Goal: Task Accomplishment & Management: Manage account settings

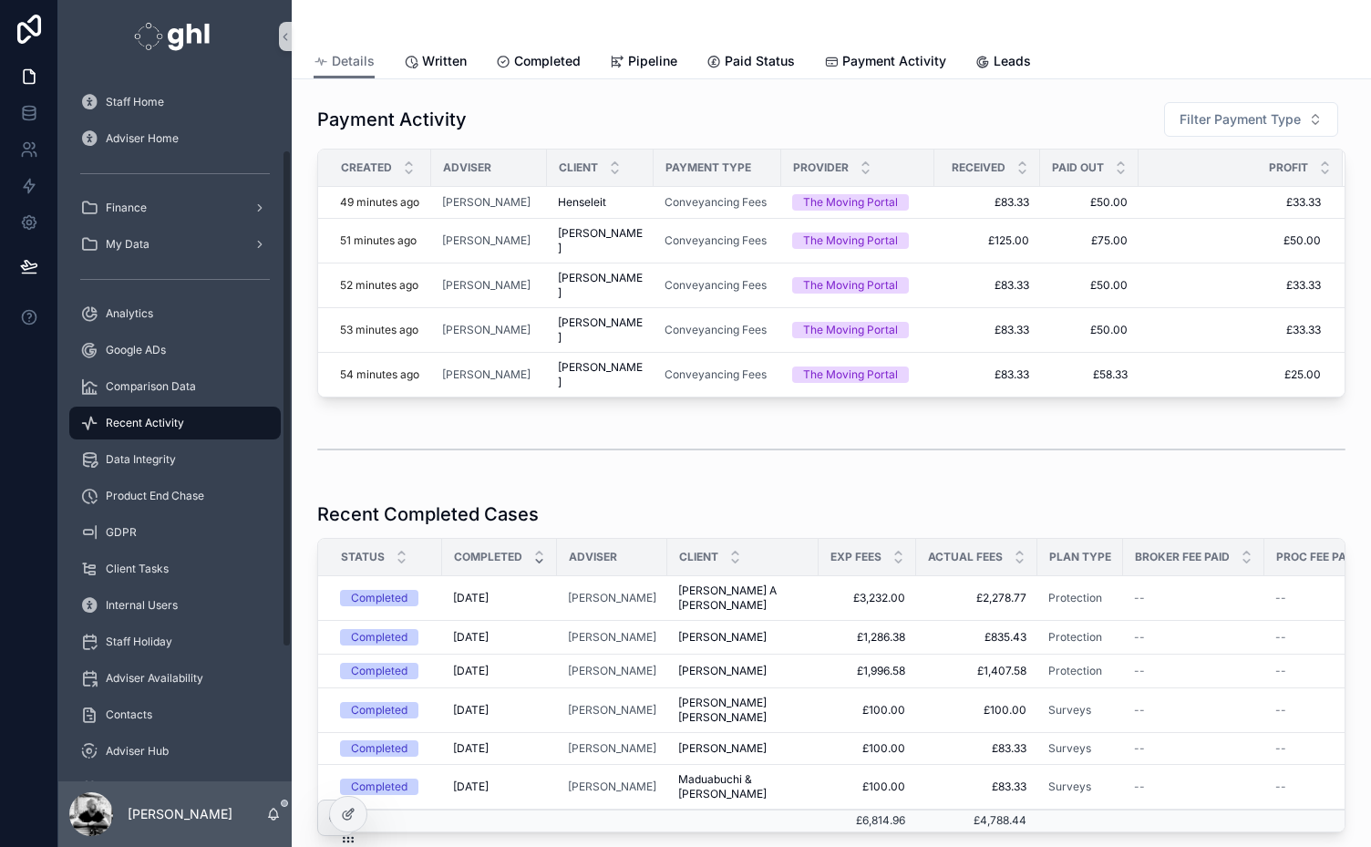
click at [286, 692] on div "Staff Home Adviser Home Finance My Data Analytics Google ADs Comparison Data Re…" at bounding box center [174, 571] width 233 height 974
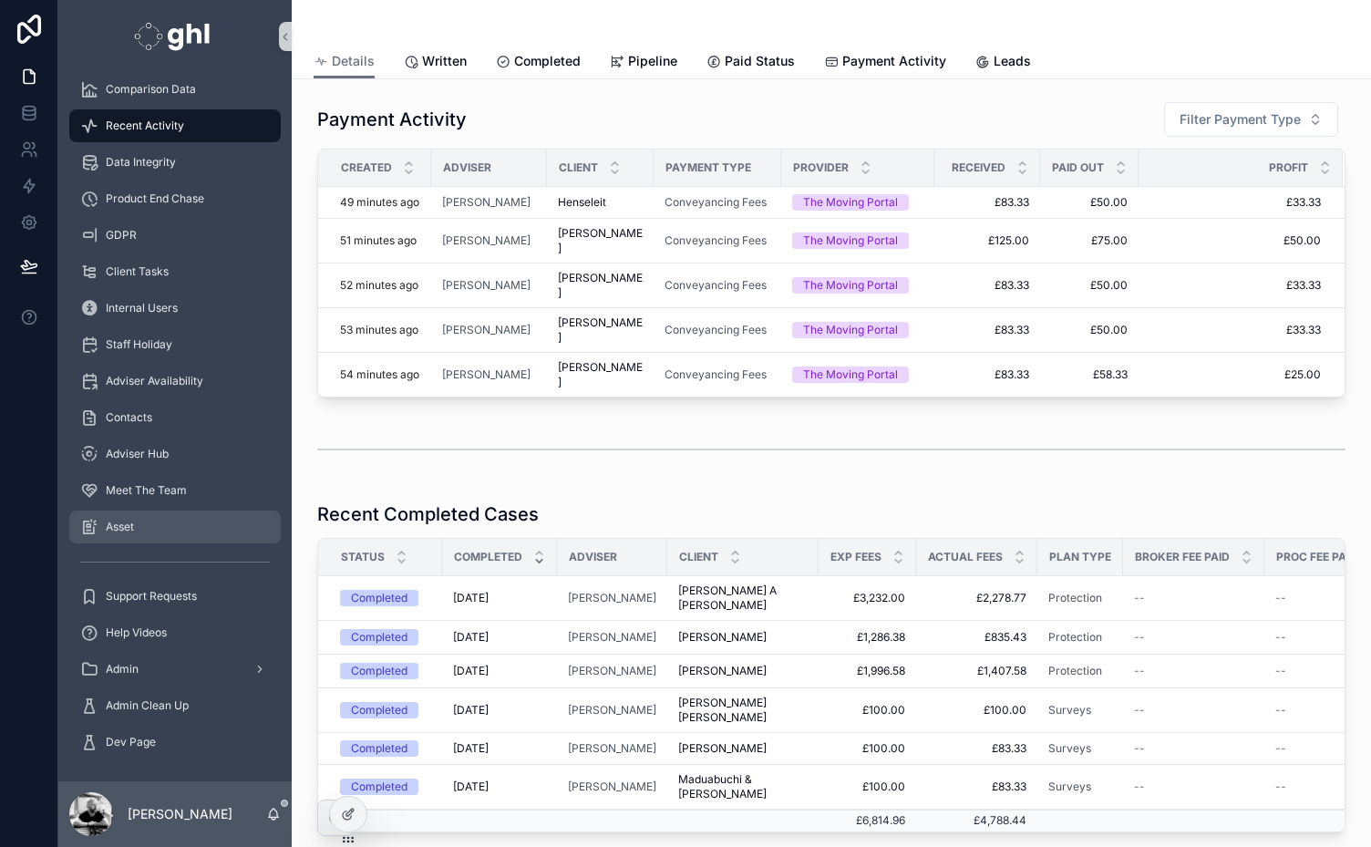
click at [119, 523] on span "Asset" at bounding box center [120, 527] width 28 height 15
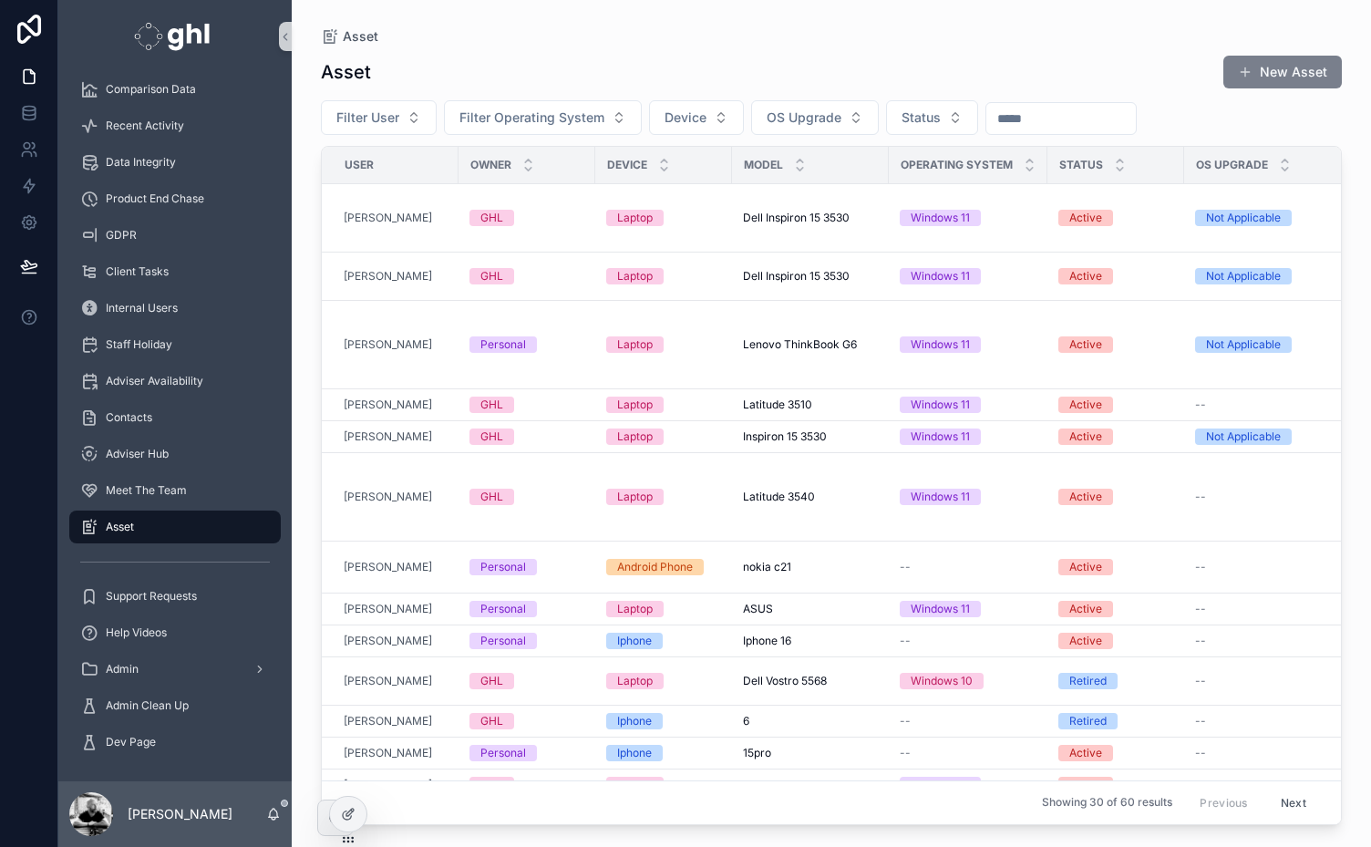
click at [1284, 70] on button "New Asset" at bounding box center [1283, 72] width 119 height 33
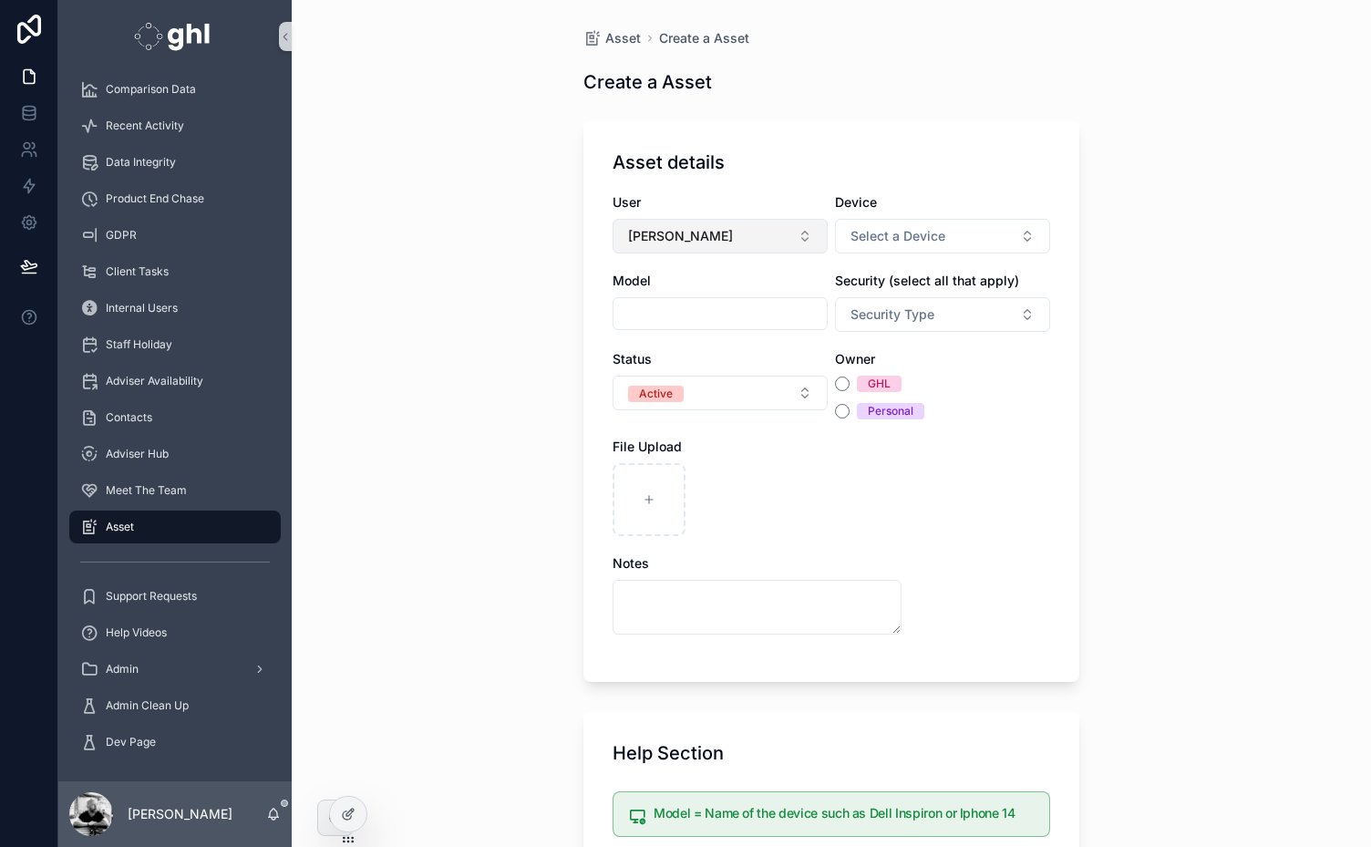
click at [754, 237] on button "[PERSON_NAME]" at bounding box center [720, 236] width 215 height 35
type input "*****"
click at [651, 311] on span "[PERSON_NAME]" at bounding box center [663, 309] width 105 height 18
click at [923, 239] on span "Select a Device" at bounding box center [898, 236] width 95 height 18
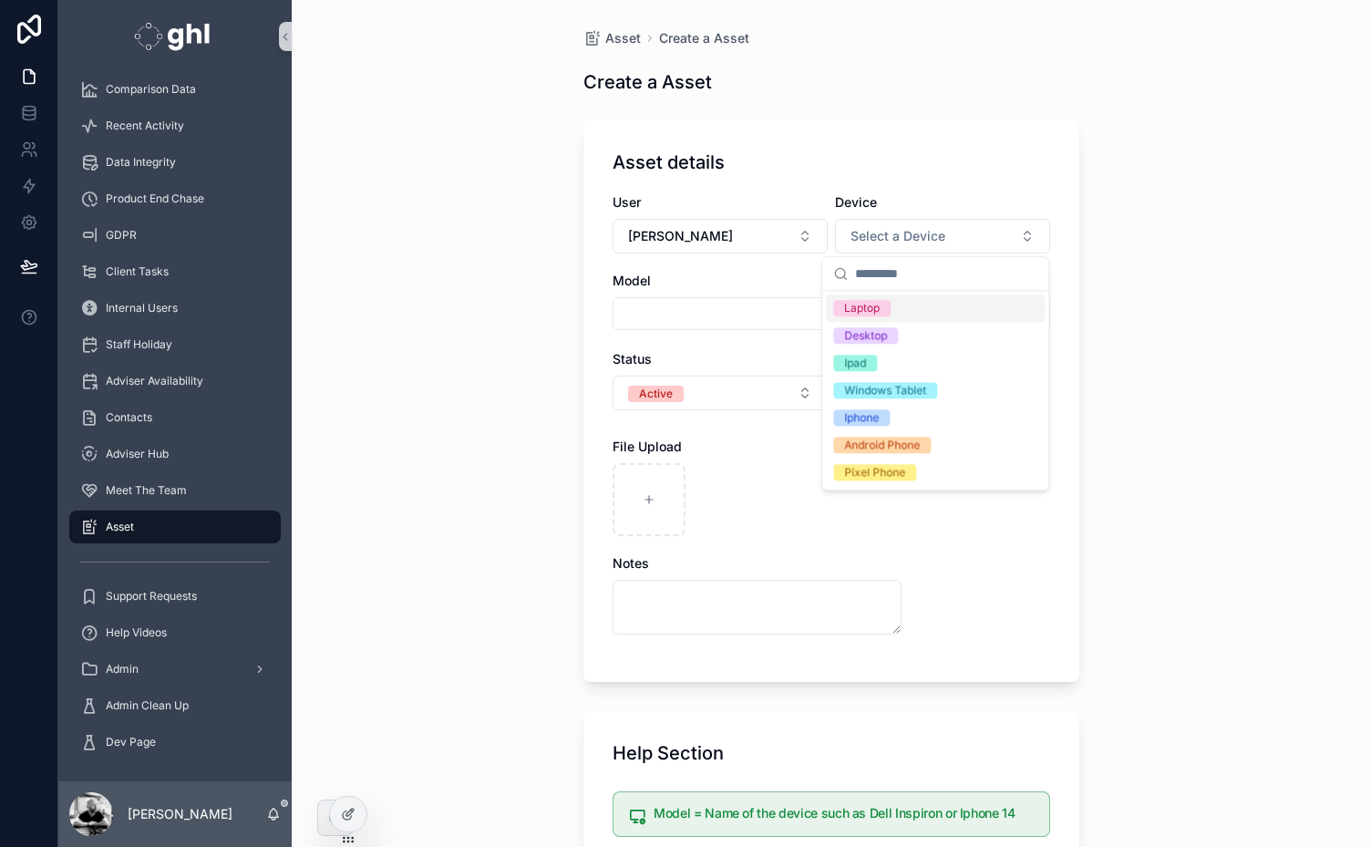
click at [864, 312] on div "Laptop" at bounding box center [862, 308] width 36 height 16
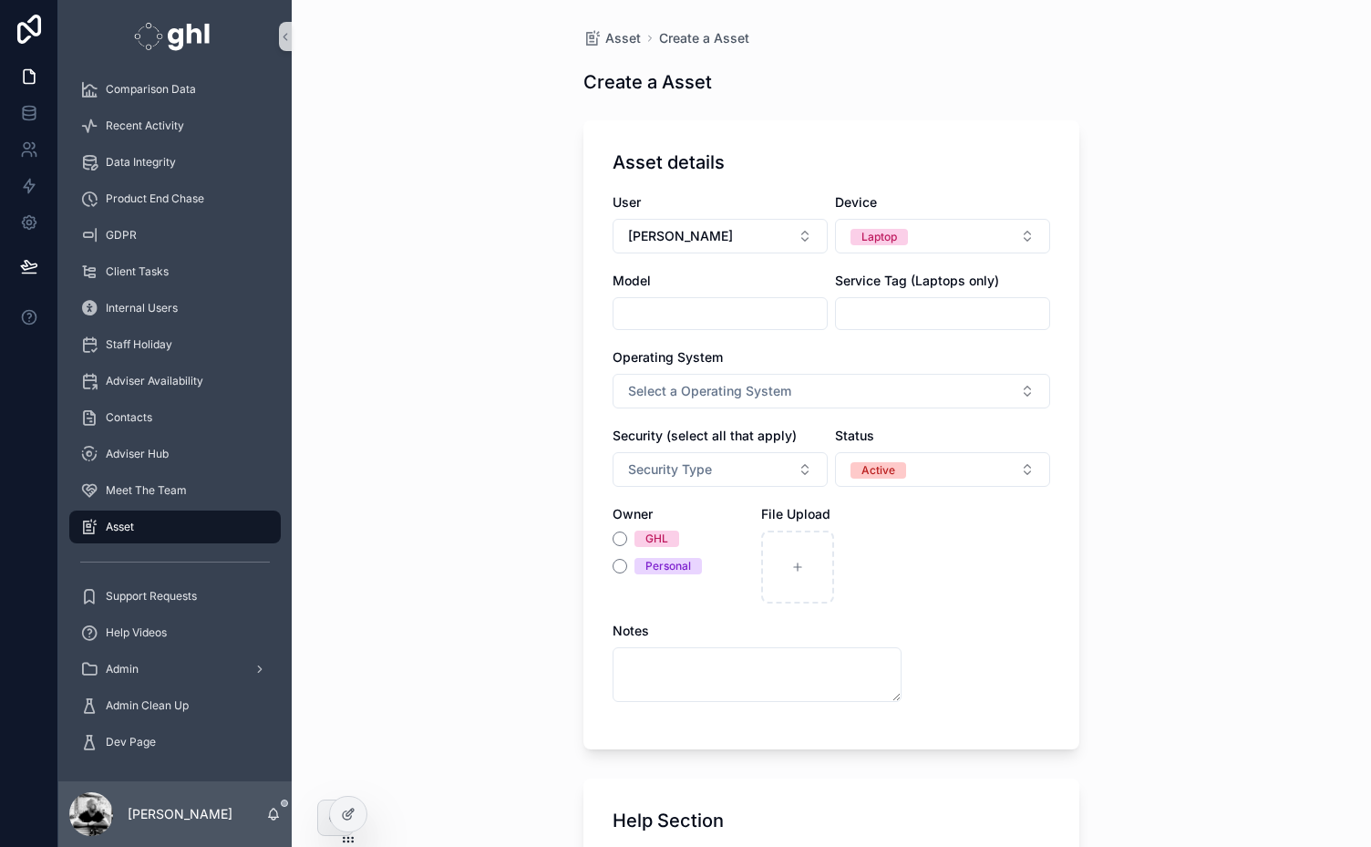
click at [644, 308] on input "scrollable content" at bounding box center [720, 314] width 213 height 26
paste input "**********"
type input "**********"
click at [866, 312] on input "scrollable content" at bounding box center [942, 314] width 213 height 26
paste input "*******"
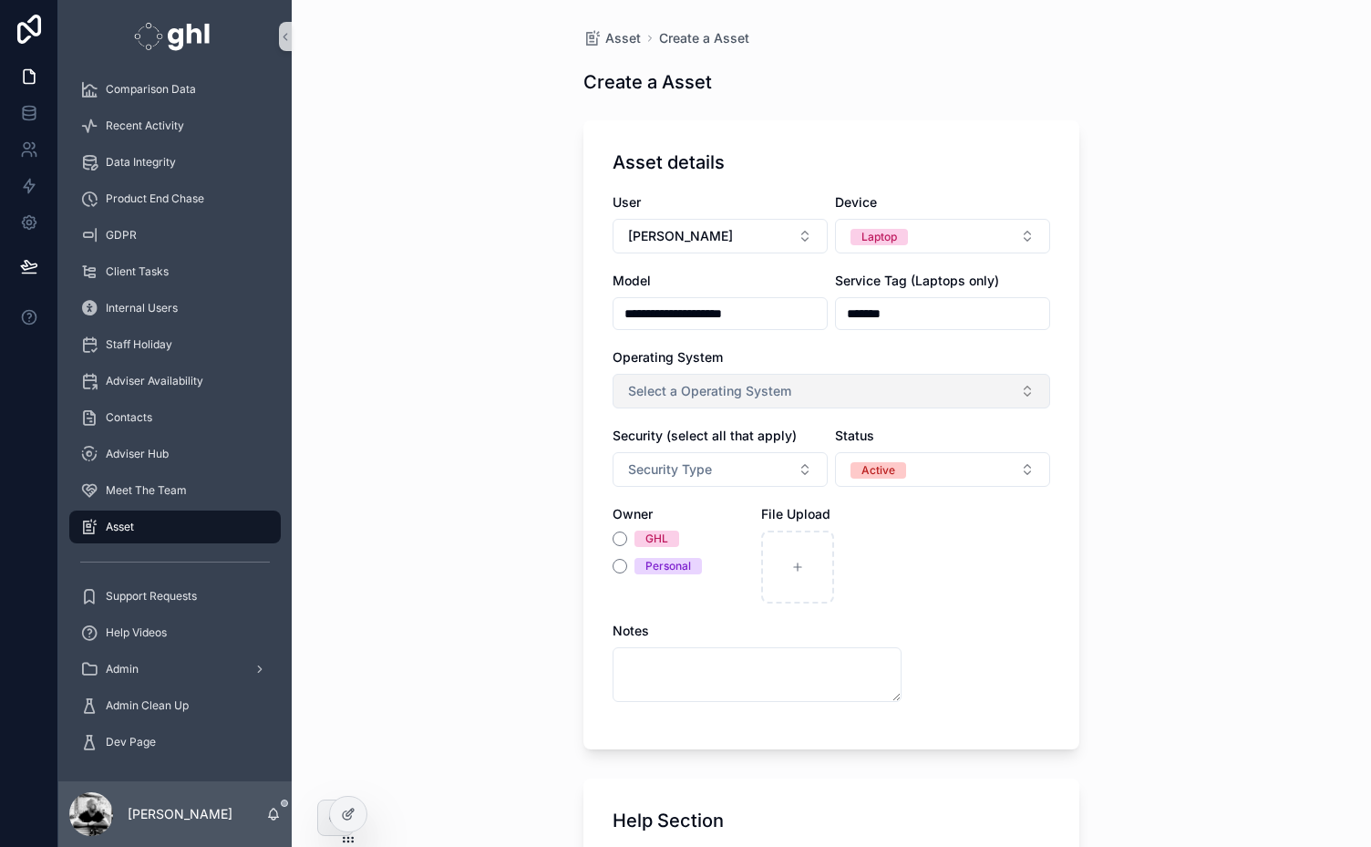
type input "*******"
click at [821, 388] on button "Select a Operating System" at bounding box center [832, 391] width 438 height 35
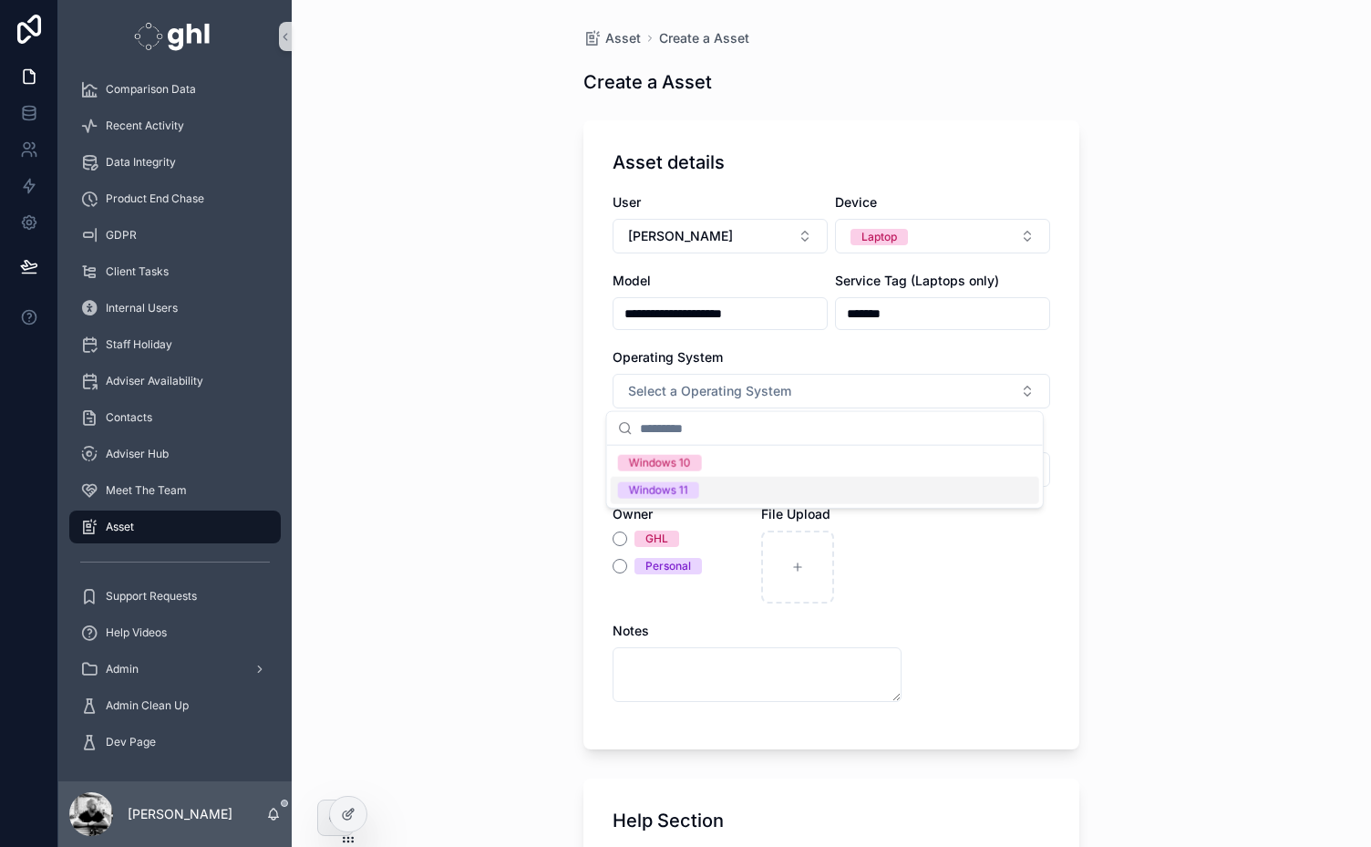
click at [659, 491] on div "Windows 11" at bounding box center [658, 490] width 59 height 16
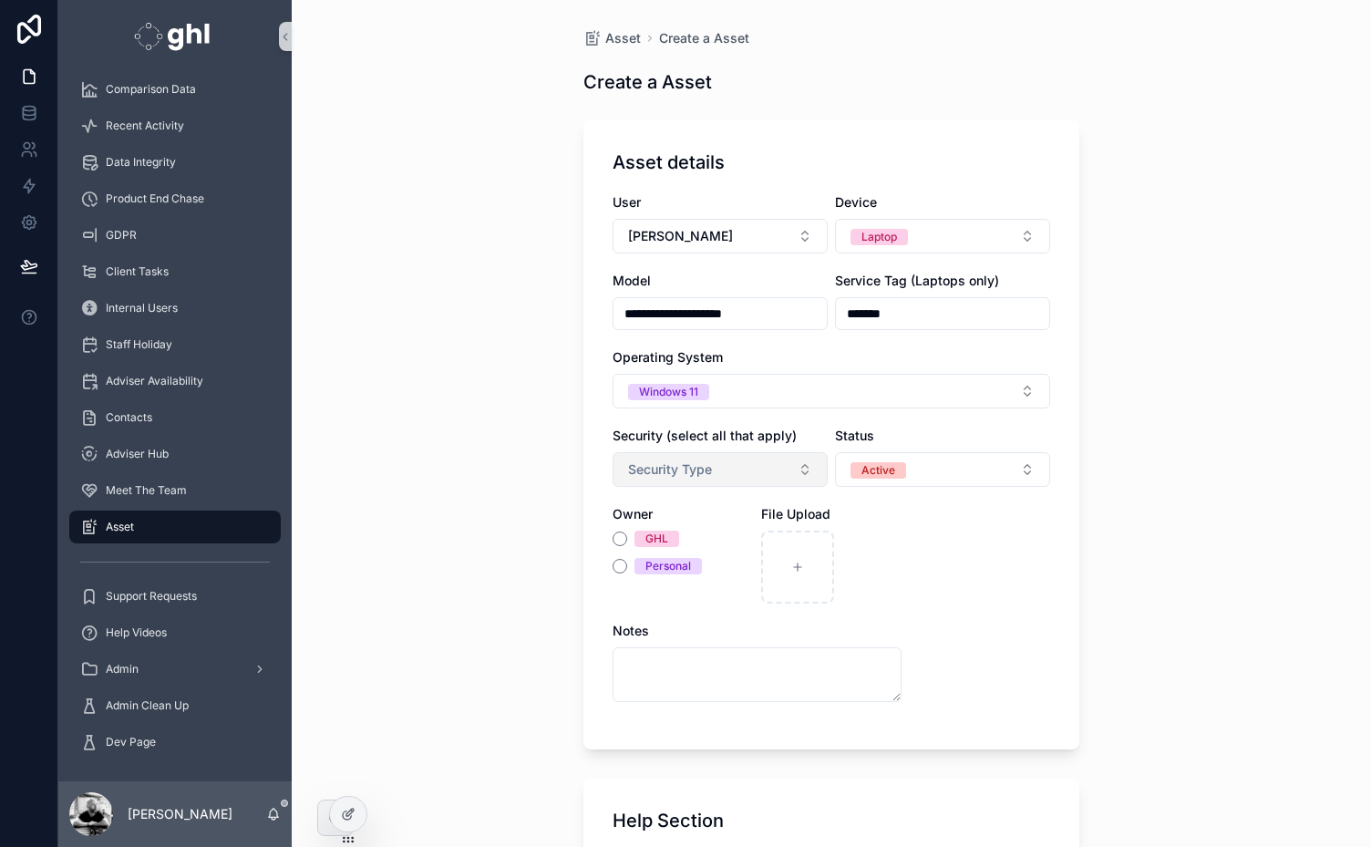
click at [719, 464] on button "Security Type" at bounding box center [720, 469] width 215 height 35
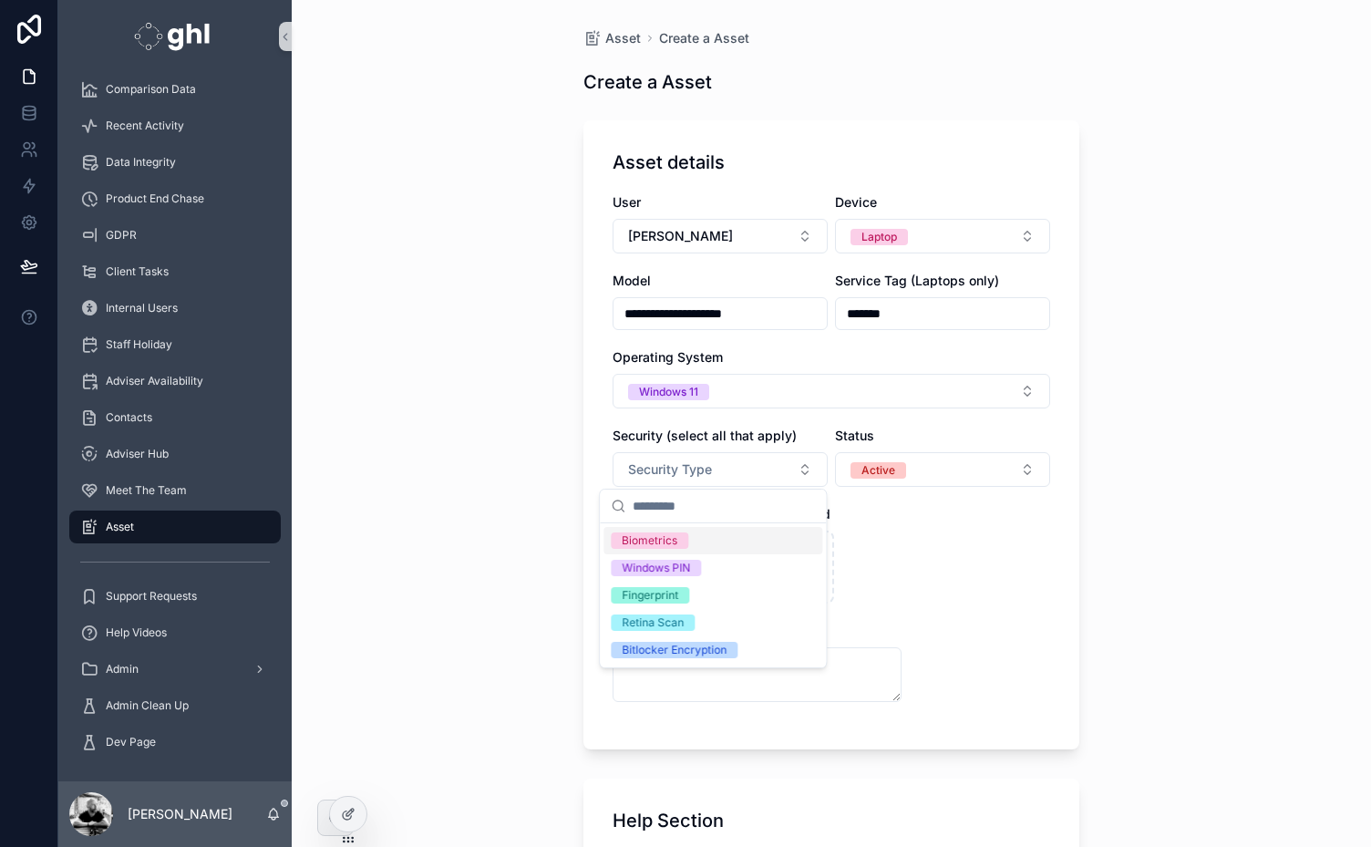
click at [654, 543] on div "Biometrics" at bounding box center [650, 541] width 56 height 16
click at [675, 647] on div "Bitlocker Encryption" at bounding box center [674, 650] width 105 height 16
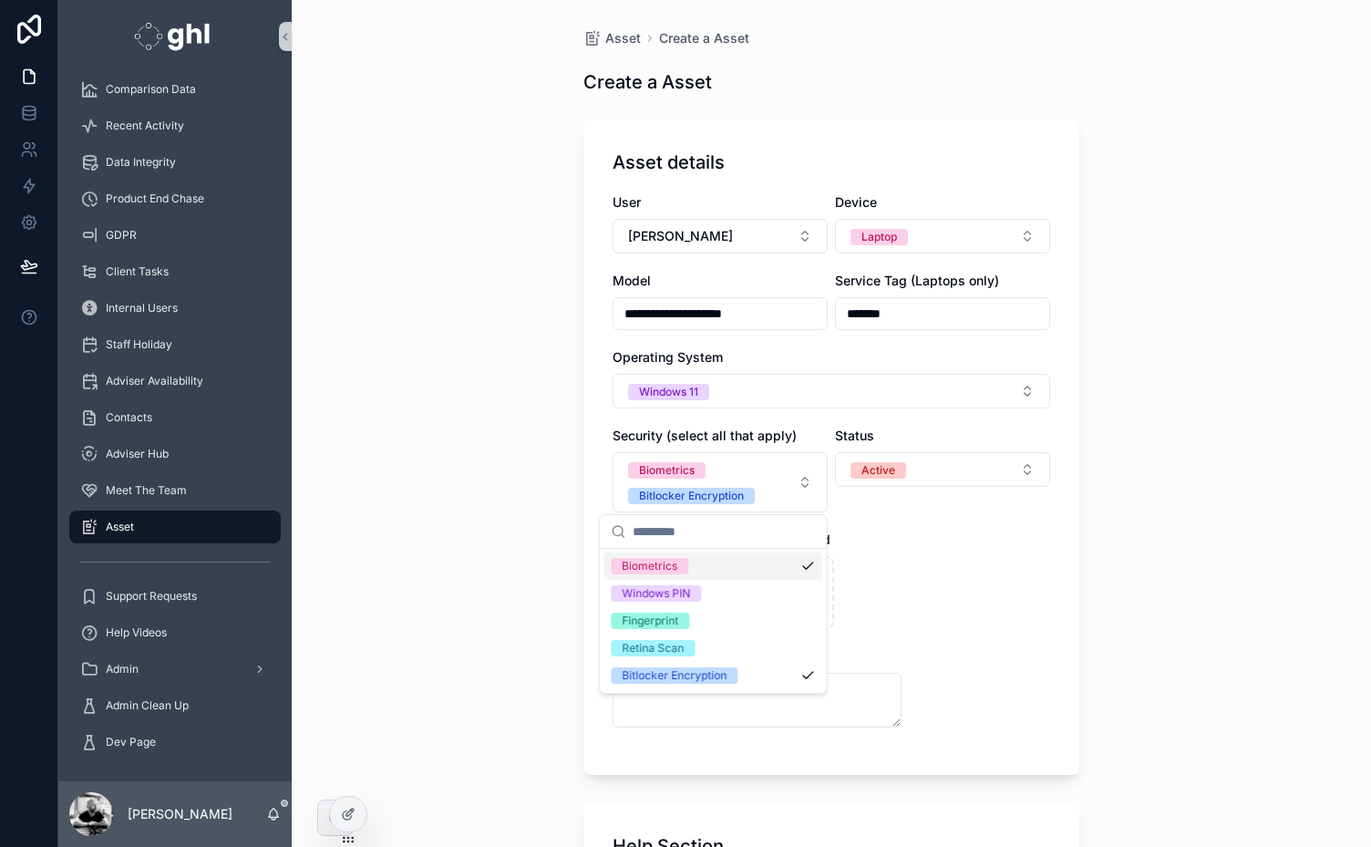
click at [928, 543] on div "File Upload" at bounding box center [868, 540] width 215 height 18
click at [613, 563] on button "GHL" at bounding box center [620, 564] width 15 height 15
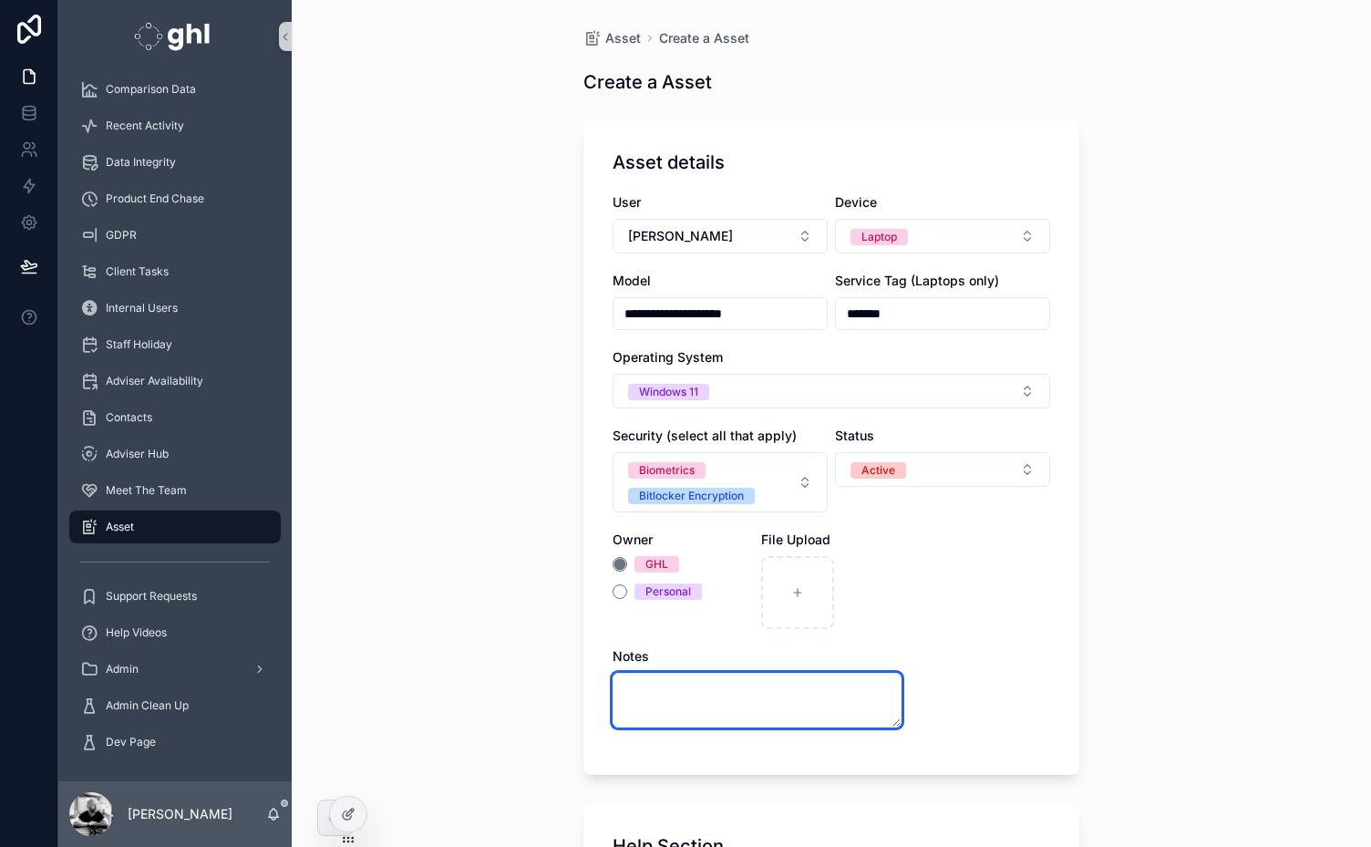
click at [671, 688] on textarea "scrollable content" at bounding box center [757, 700] width 289 height 55
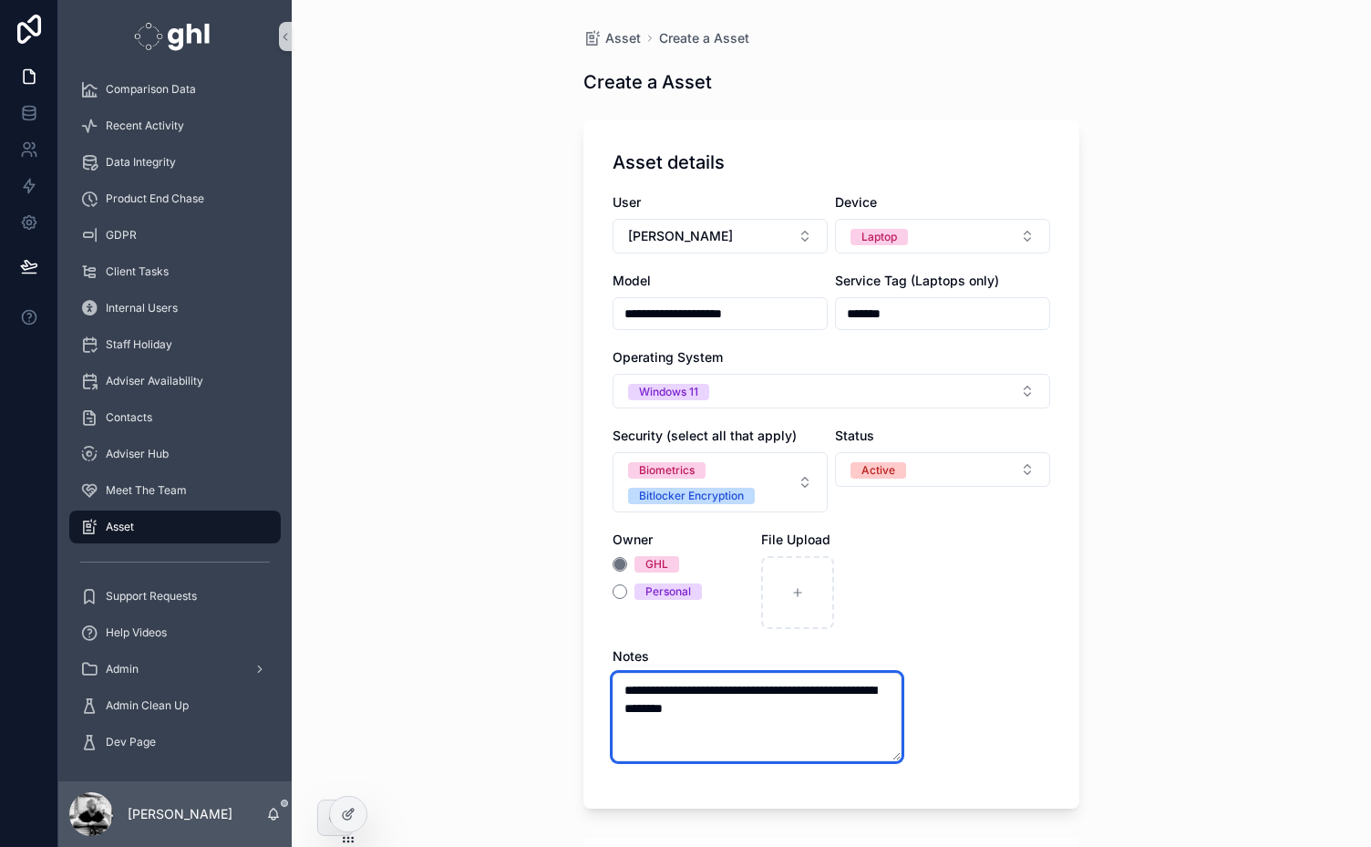
type textarea "**********"
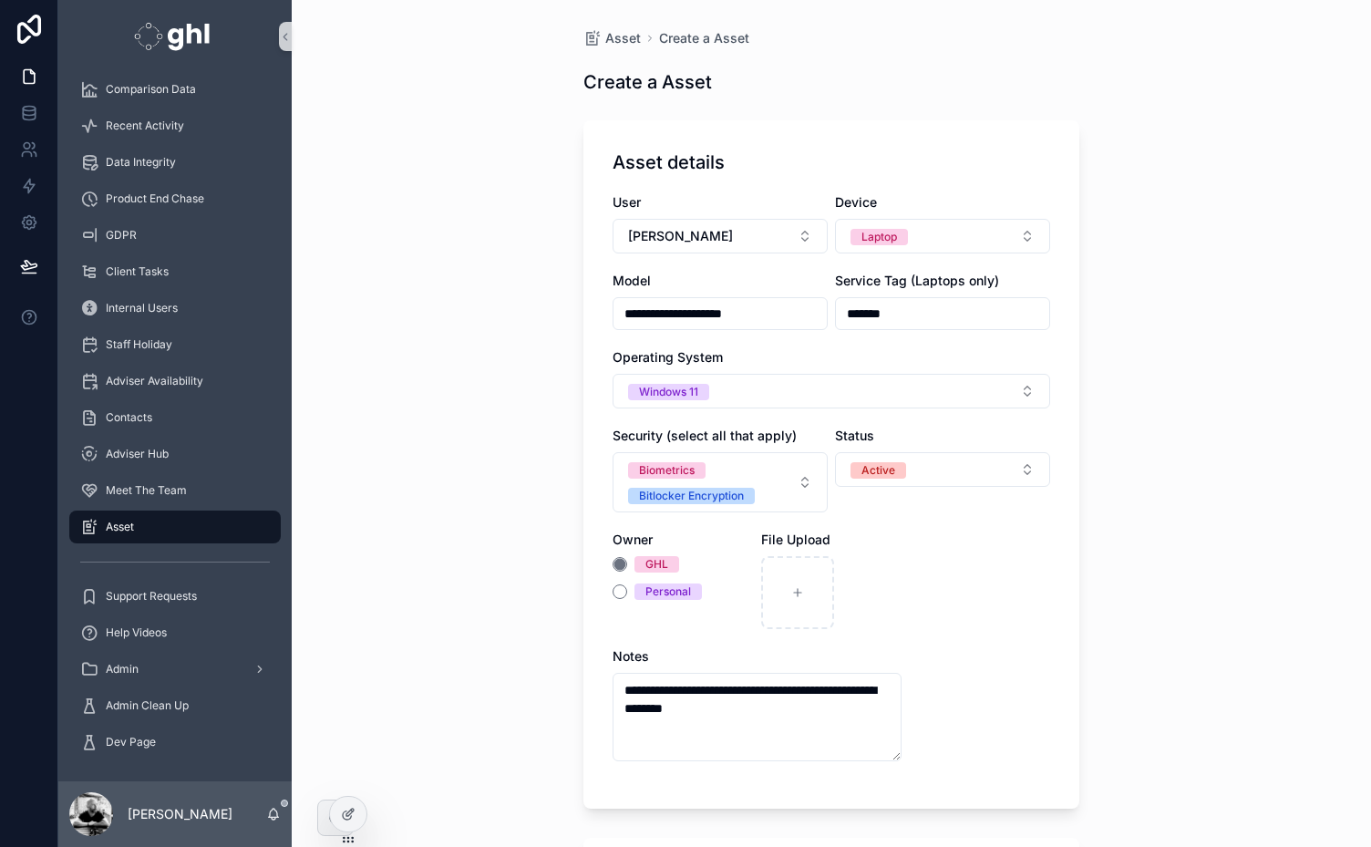
scroll to position [530, 0]
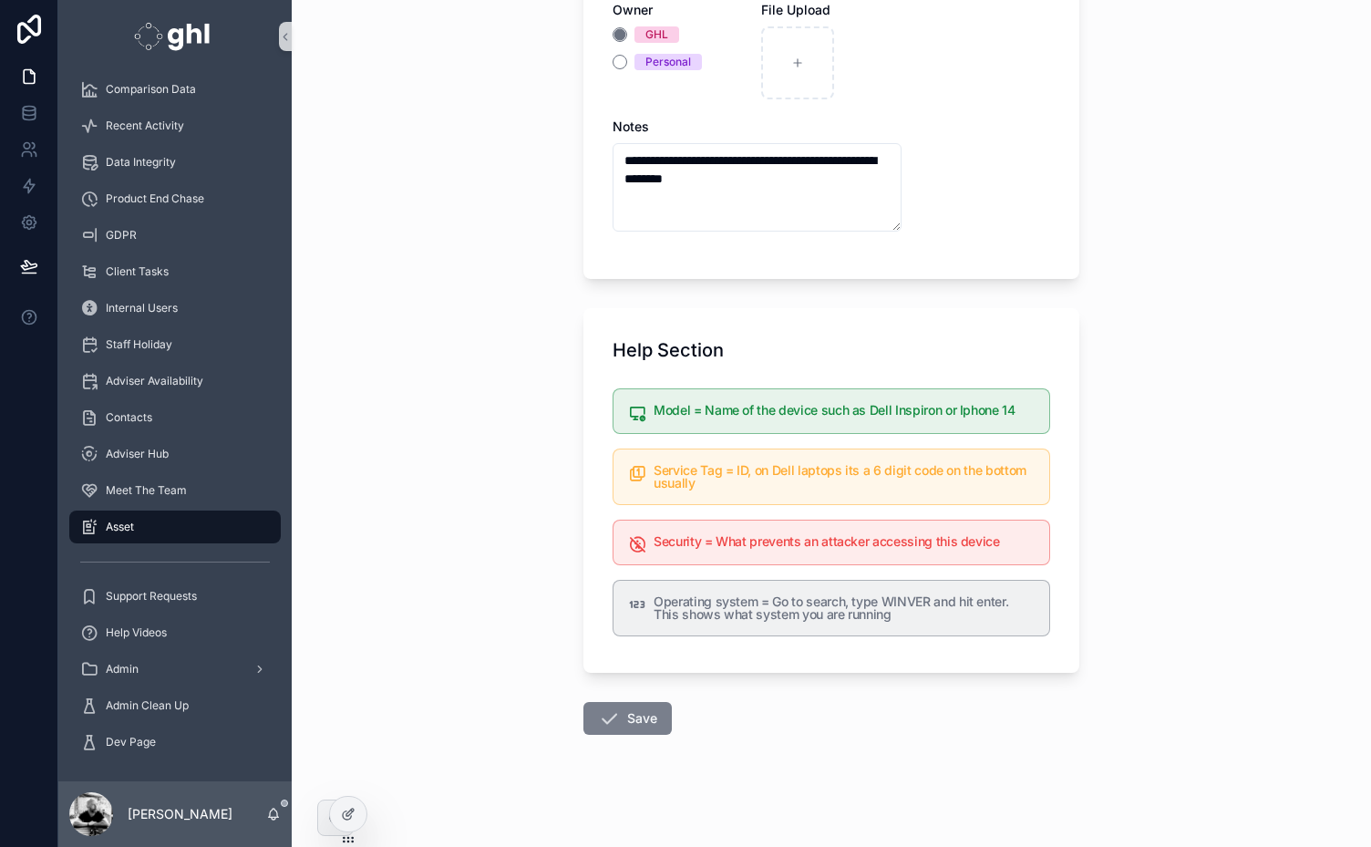
click at [627, 712] on button "Save" at bounding box center [628, 718] width 88 height 33
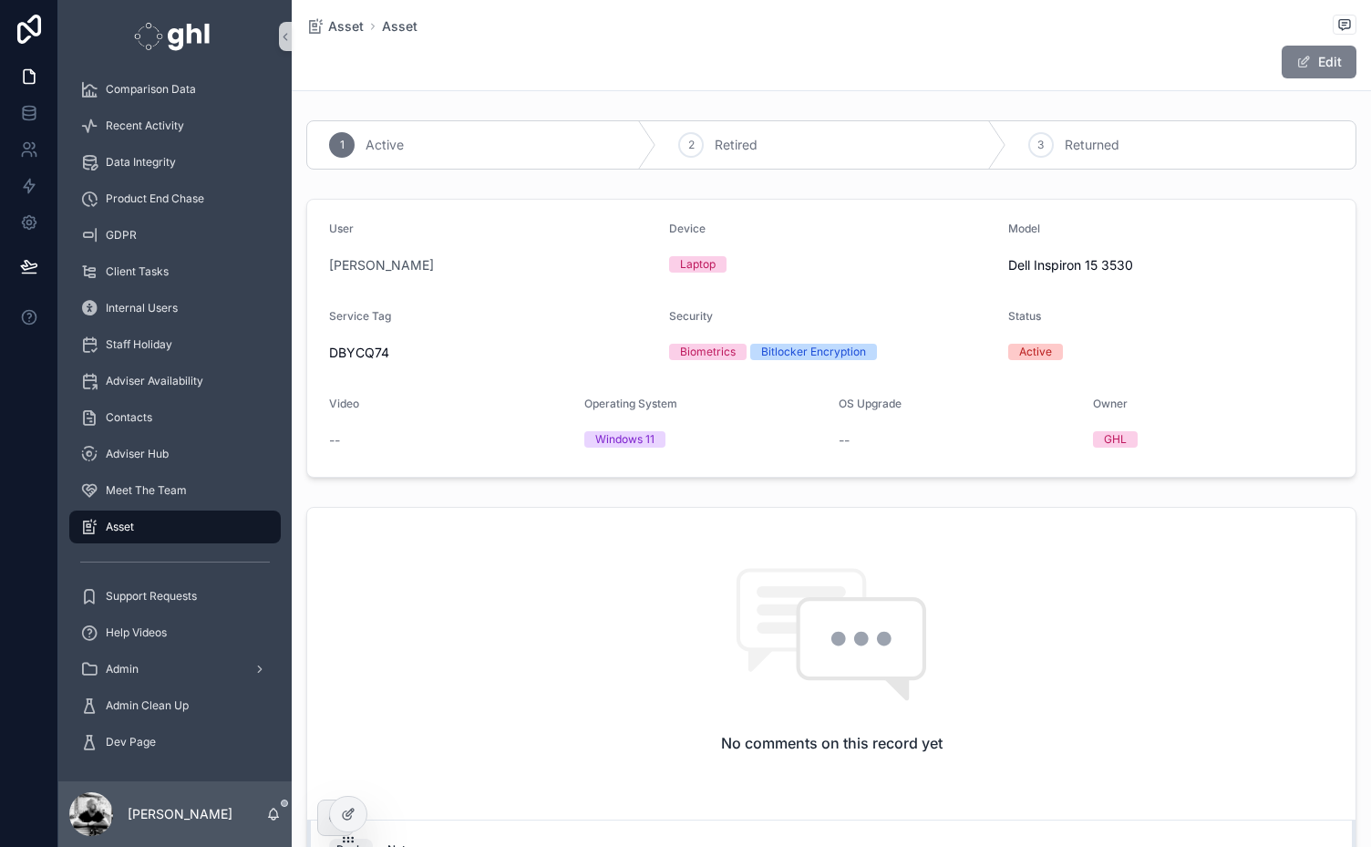
click at [1315, 65] on button "Edit" at bounding box center [1319, 62] width 75 height 33
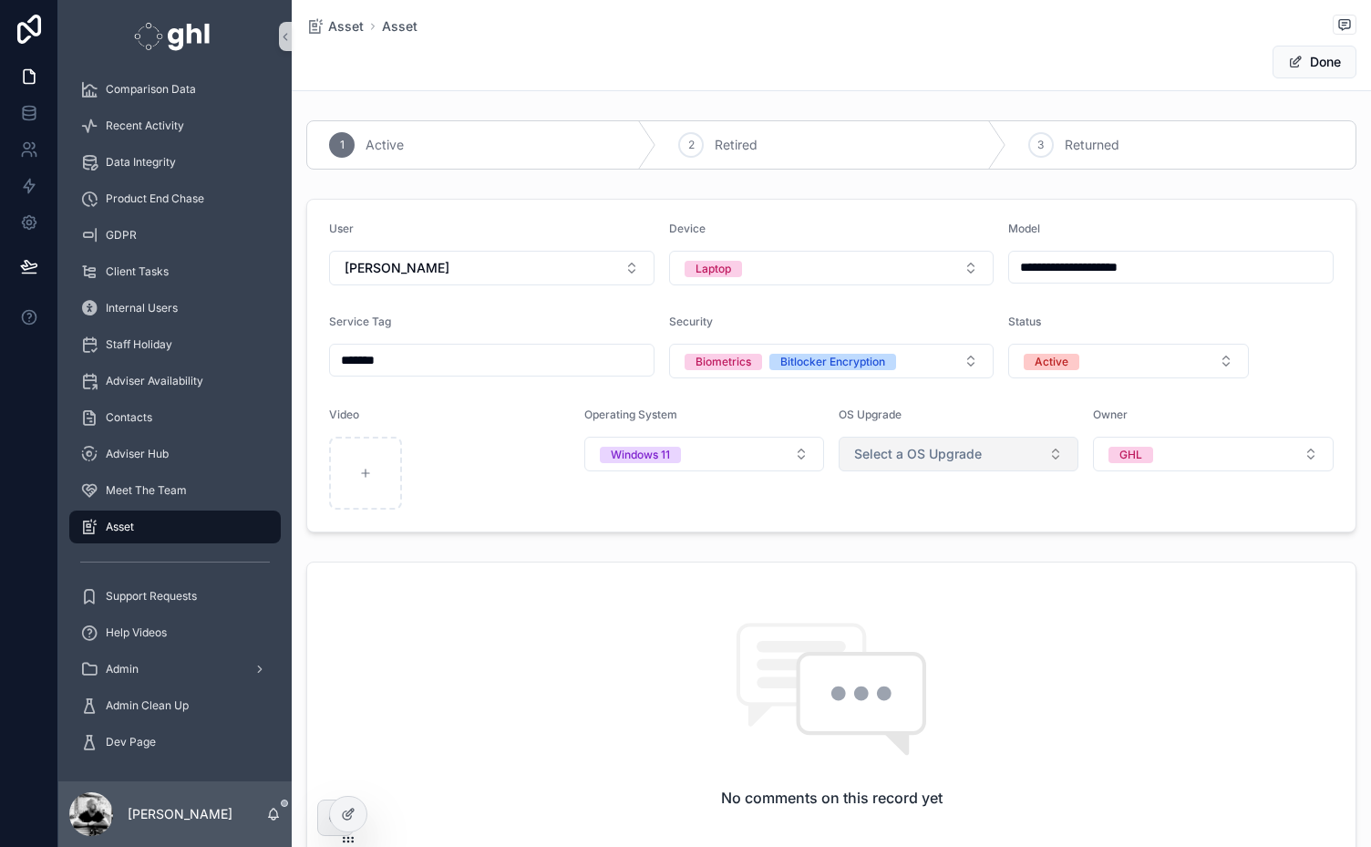
click at [960, 445] on span "Select a OS Upgrade" at bounding box center [918, 454] width 128 height 18
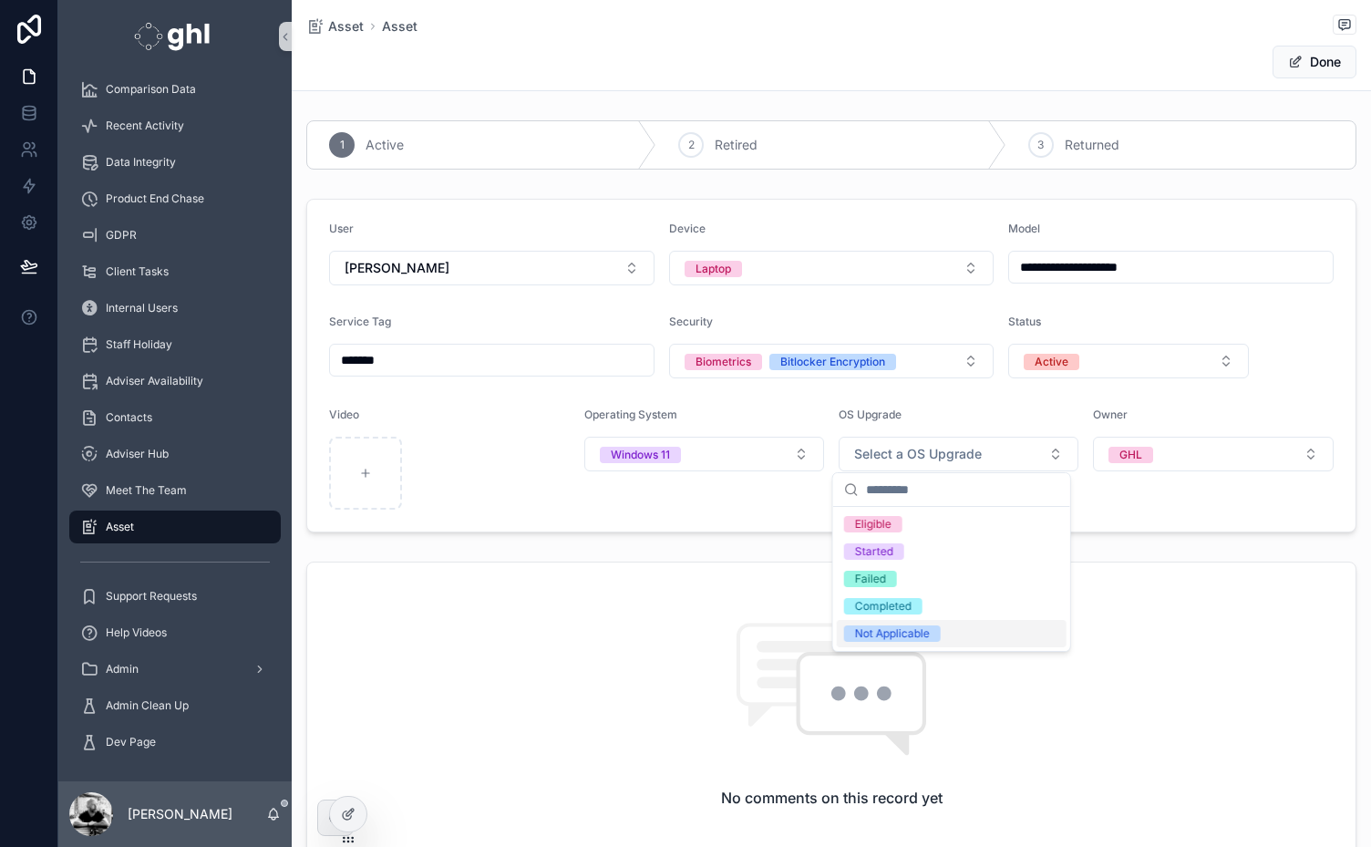
click at [893, 634] on div "Not Applicable" at bounding box center [892, 634] width 75 height 16
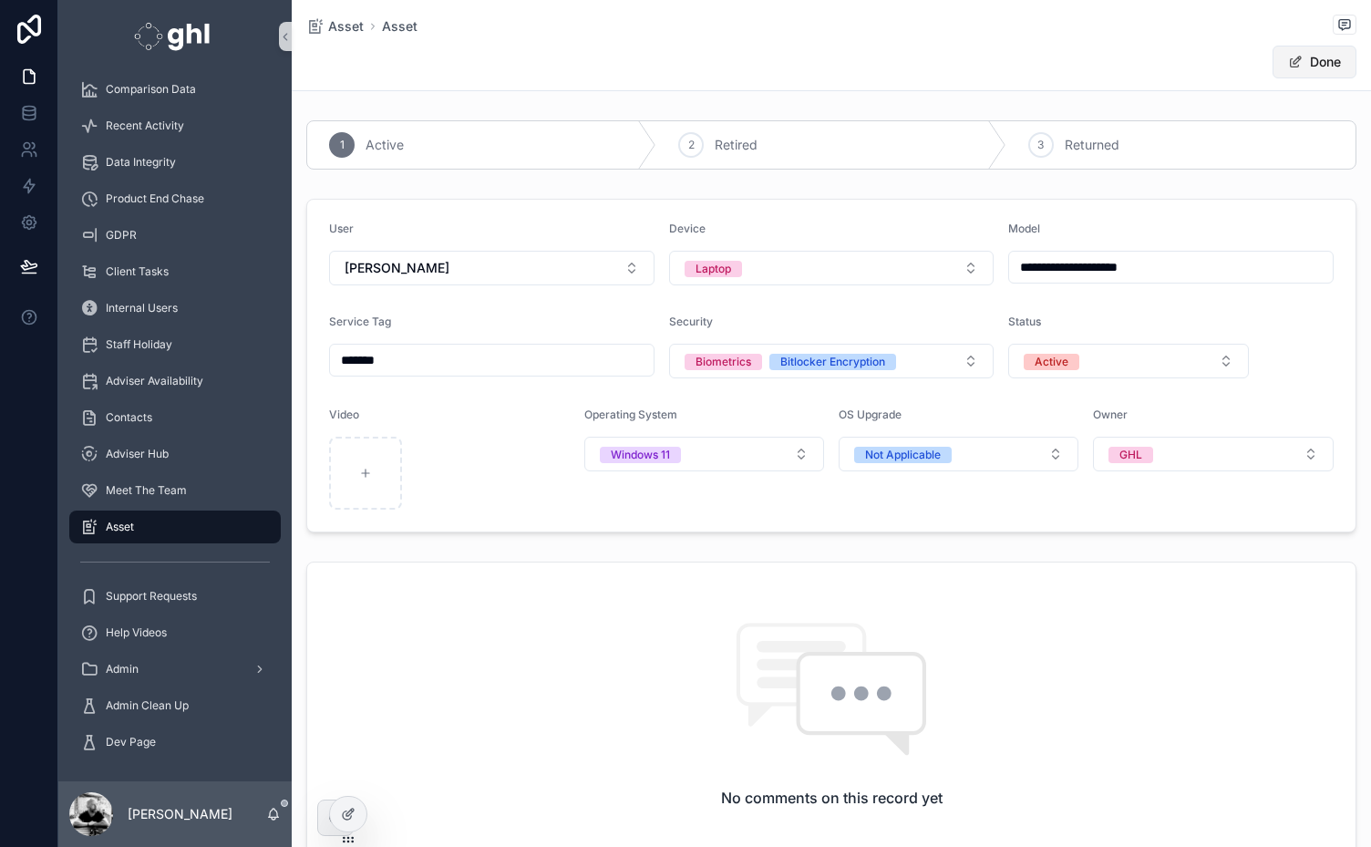
click at [1313, 59] on button "Done" at bounding box center [1315, 62] width 84 height 33
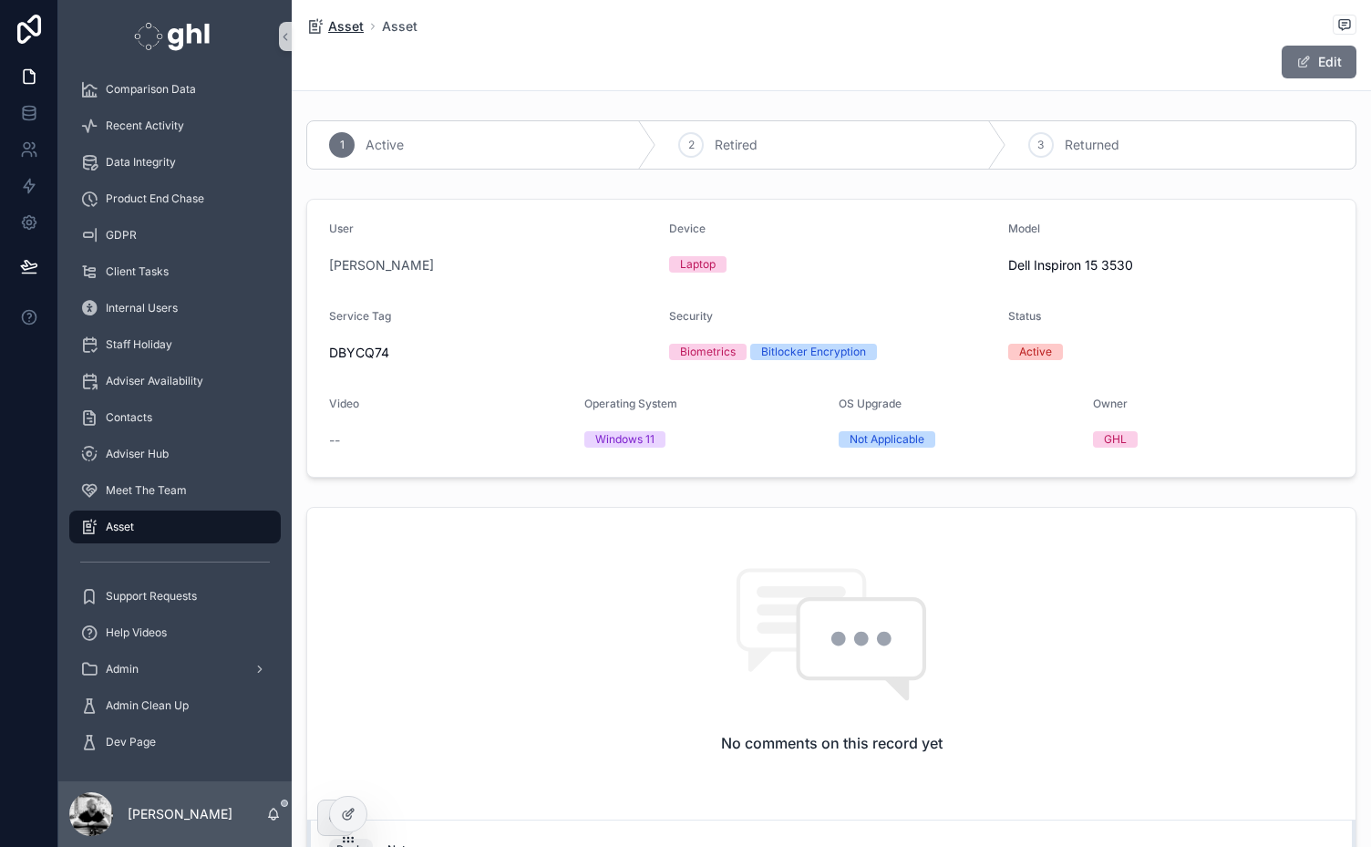
click at [336, 24] on span "Asset" at bounding box center [346, 26] width 36 height 18
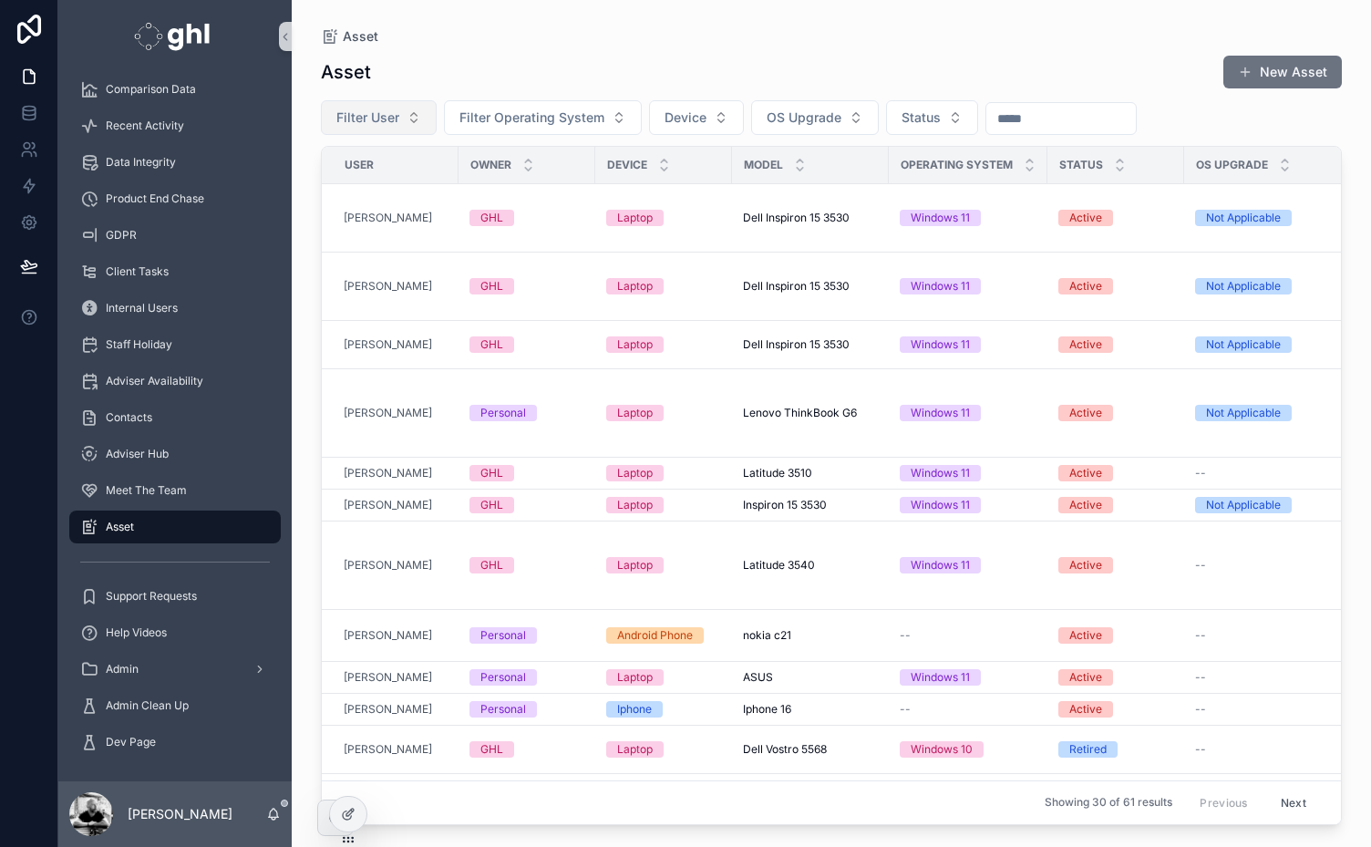
click at [388, 114] on span "Filter User" at bounding box center [367, 118] width 63 height 18
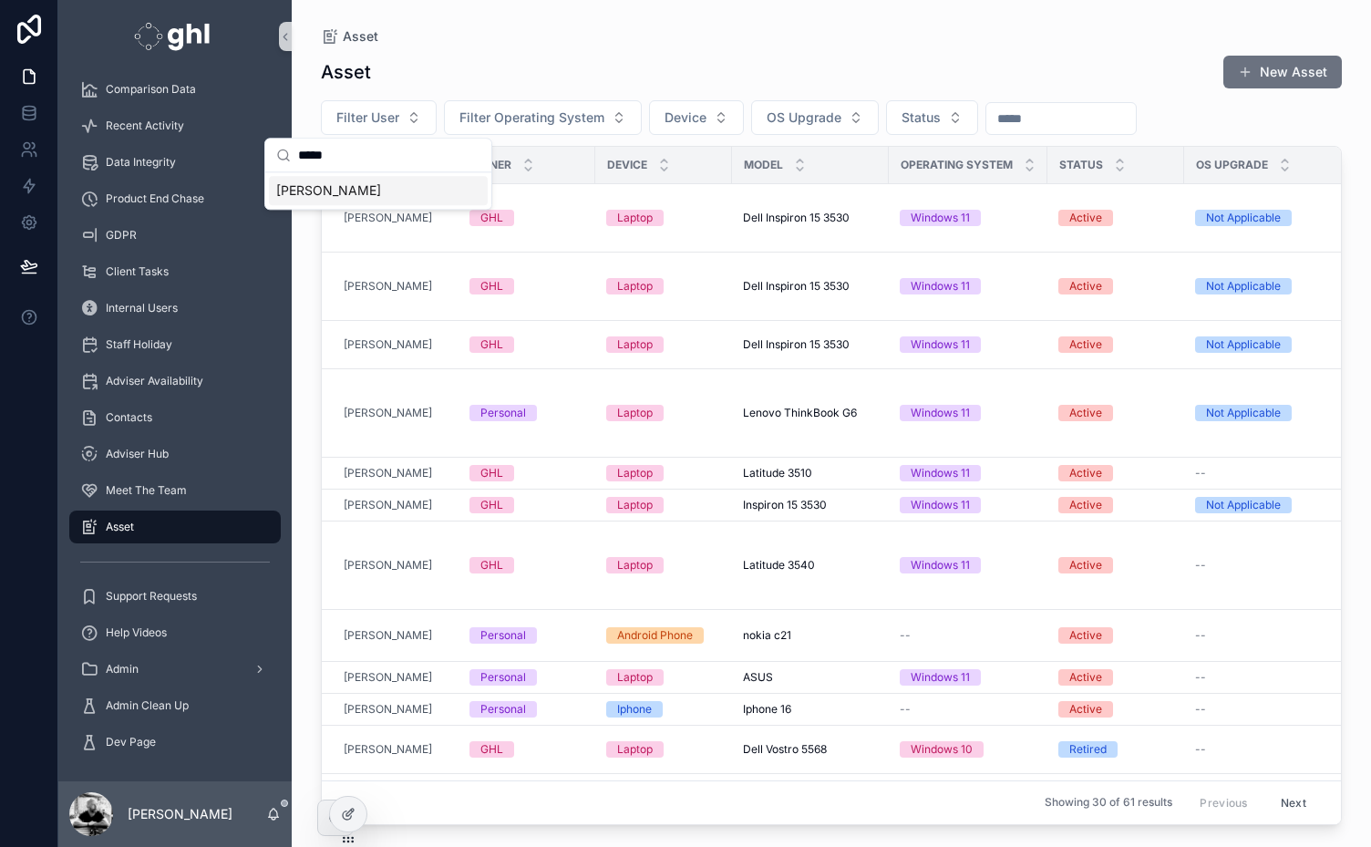
type input "*****"
click at [328, 190] on span "[PERSON_NAME]" at bounding box center [328, 190] width 105 height 18
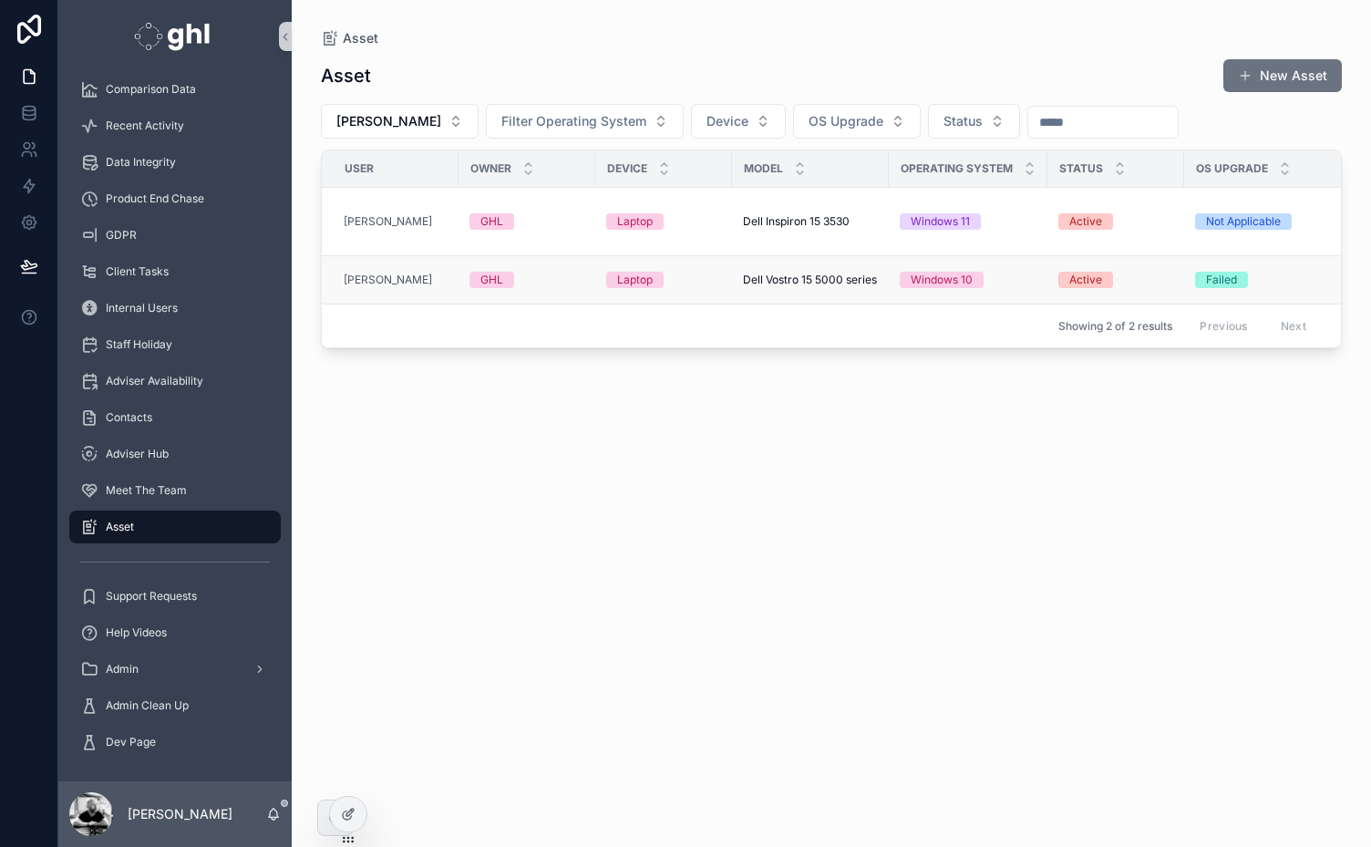
click at [812, 274] on span "Dell Vostro 15 5000 series" at bounding box center [810, 280] width 134 height 15
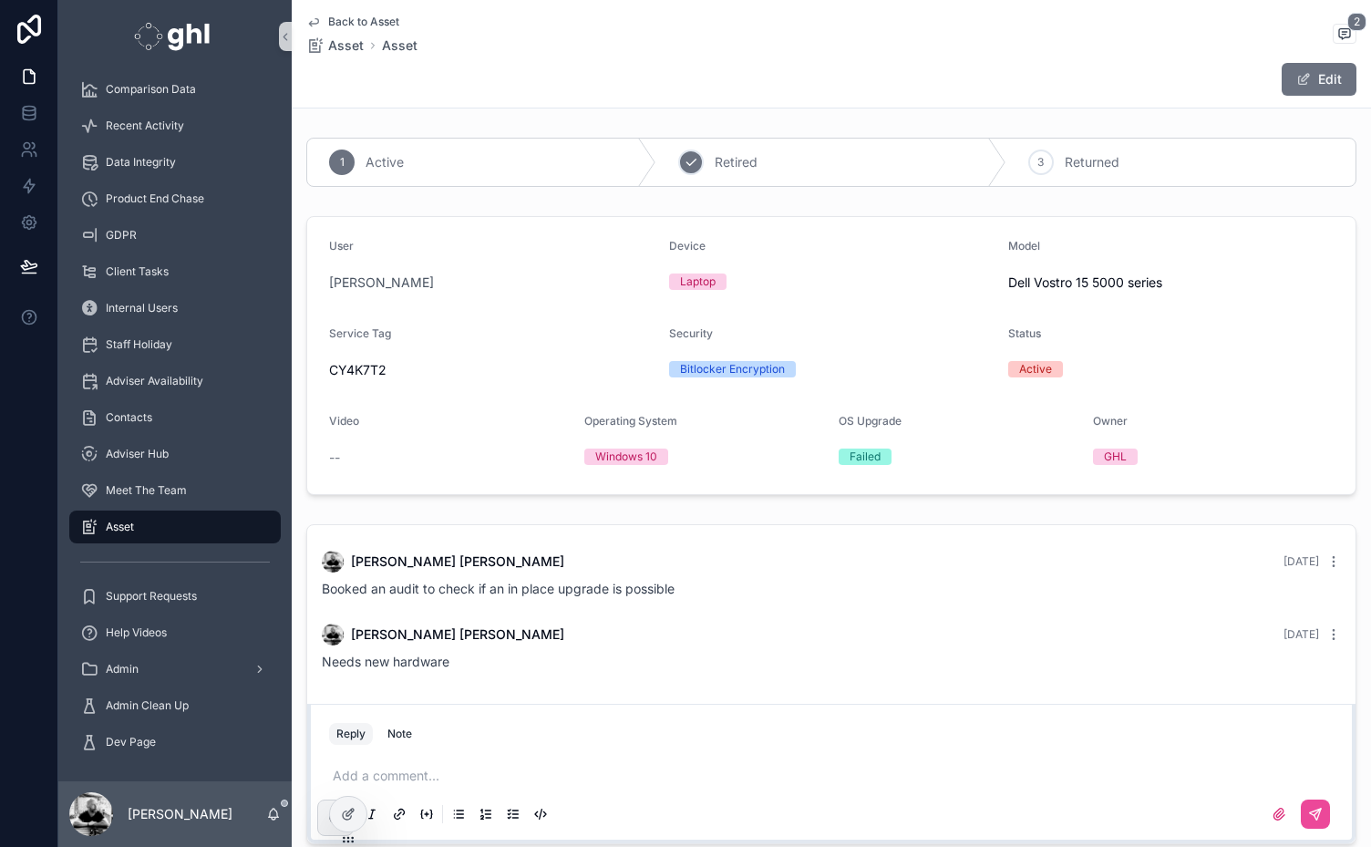
click at [748, 159] on span "Retired" at bounding box center [736, 162] width 43 height 18
click at [350, 17] on span "Back to Asset" at bounding box center [363, 22] width 71 height 15
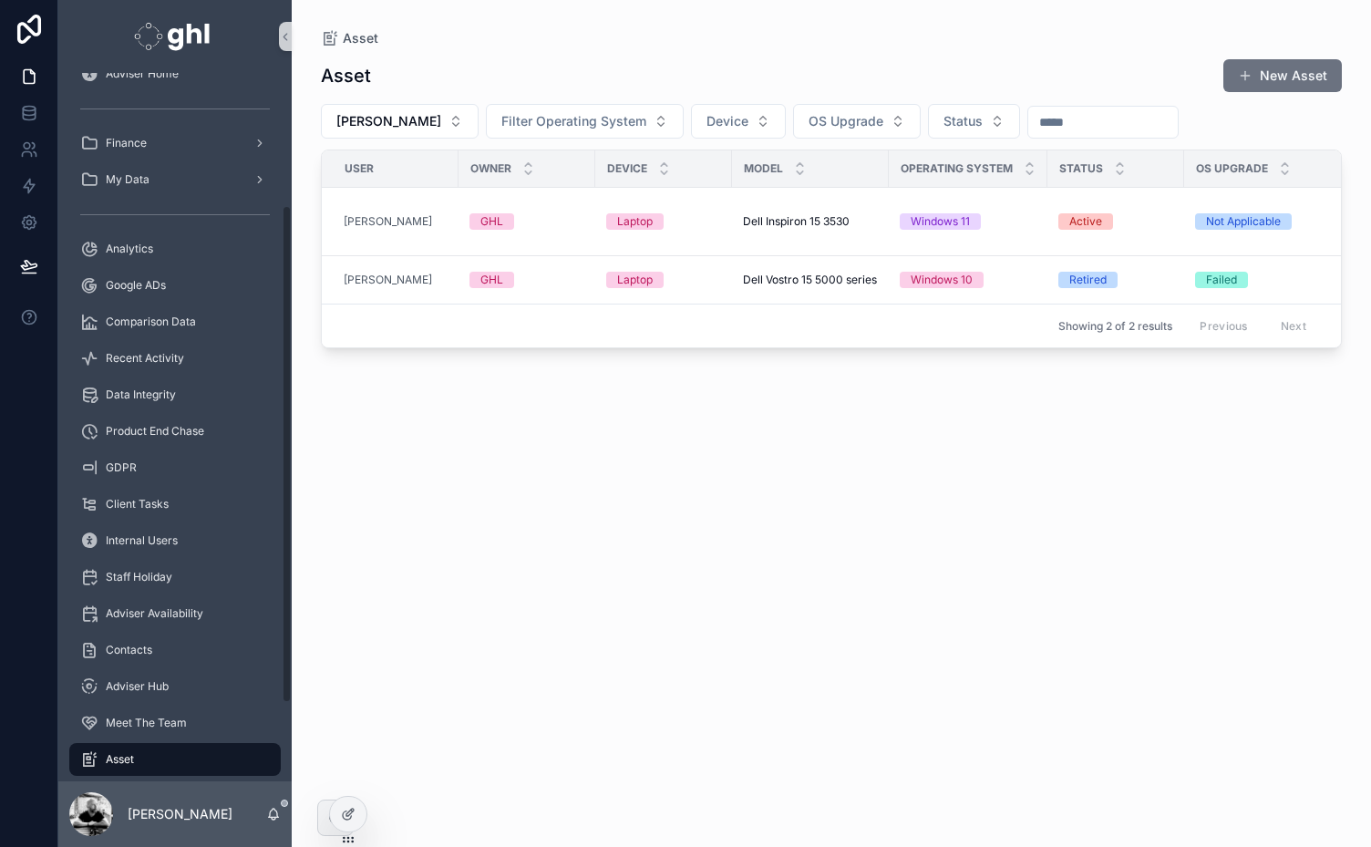
click at [283, 242] on div "Staff Home Adviser Home Finance My Data Analytics Google ADs Comparison Data Re…" at bounding box center [174, 506] width 233 height 974
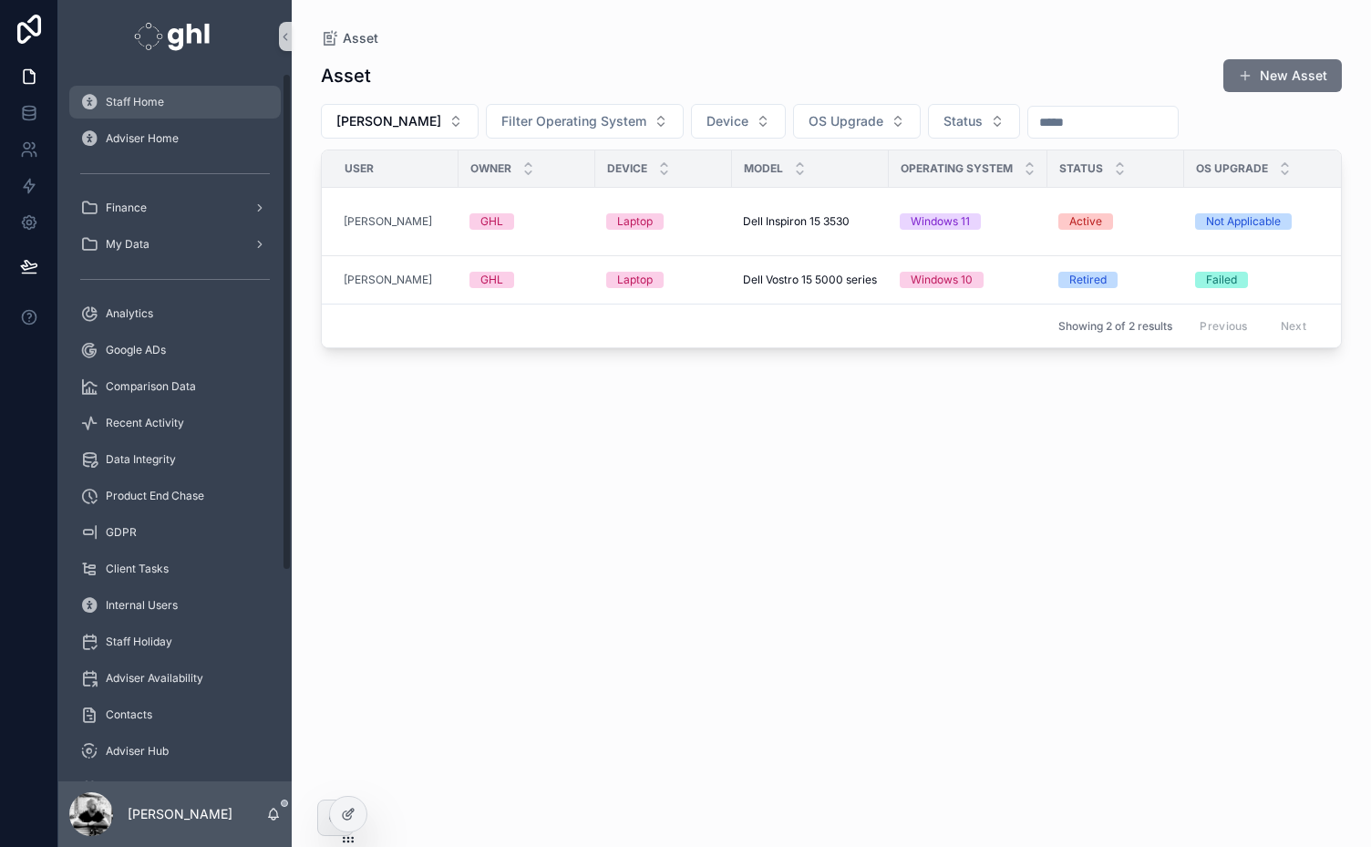
click at [104, 106] on div "Staff Home" at bounding box center [175, 102] width 190 height 29
